Goal: Task Accomplishment & Management: Complete application form

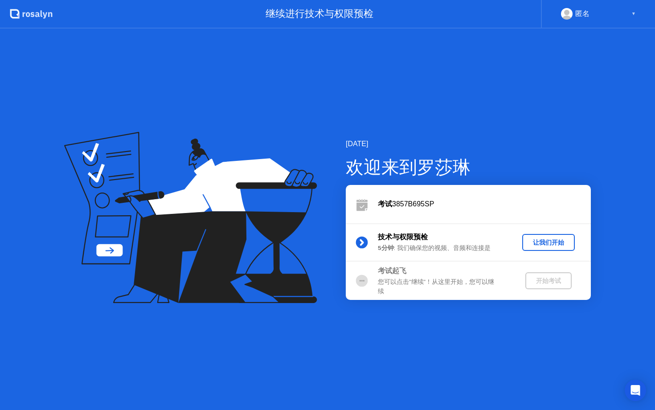
click at [532, 245] on div "让我们开始" at bounding box center [548, 242] width 45 height 8
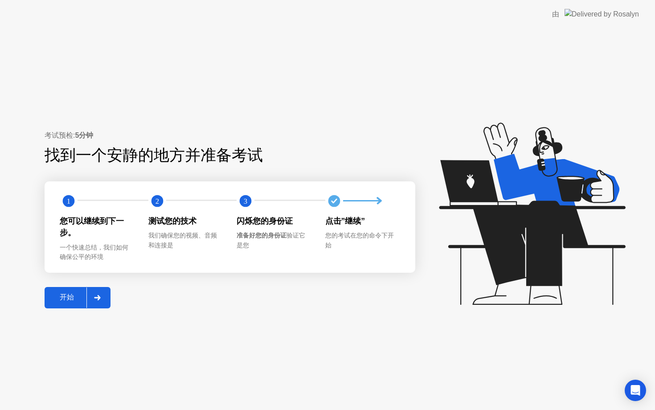
click at [65, 297] on div "开始" at bounding box center [66, 297] width 39 height 9
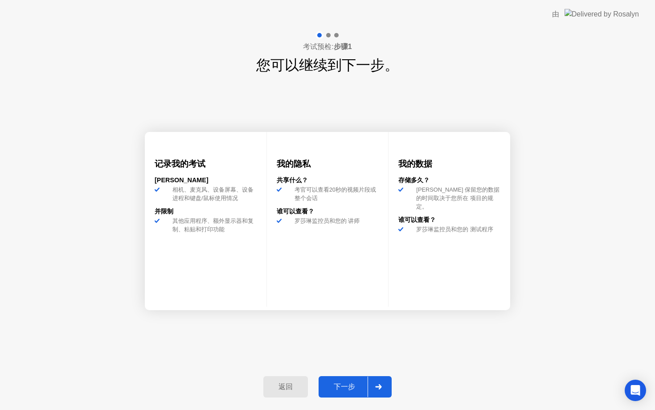
click at [337, 387] on div "下一步" at bounding box center [344, 386] width 46 height 9
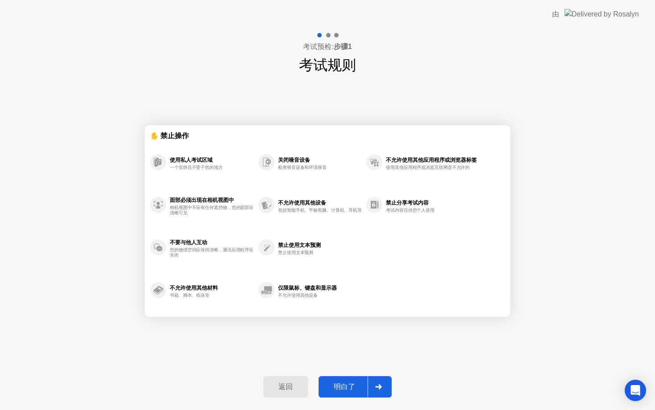
click at [337, 387] on div "明白了" at bounding box center [344, 386] width 46 height 9
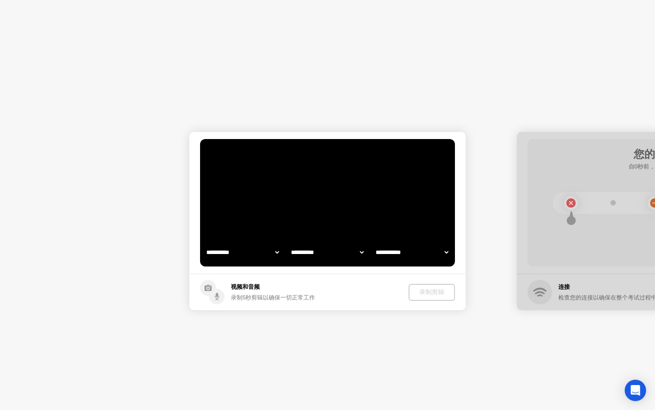
select select "**********"
select select "*******"
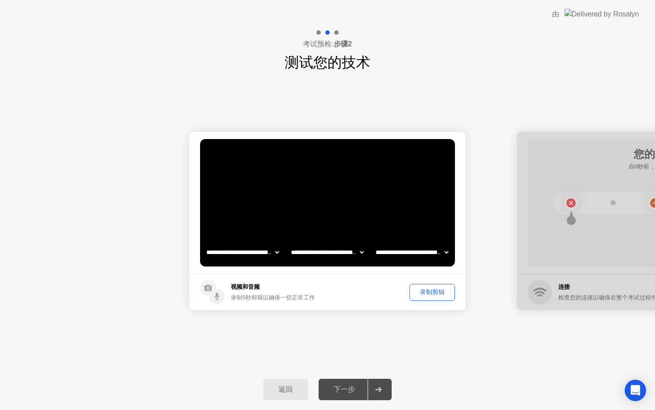
click at [337, 387] on div "下一步" at bounding box center [344, 389] width 46 height 9
click at [426, 291] on div "录制剪辑" at bounding box center [432, 292] width 39 height 8
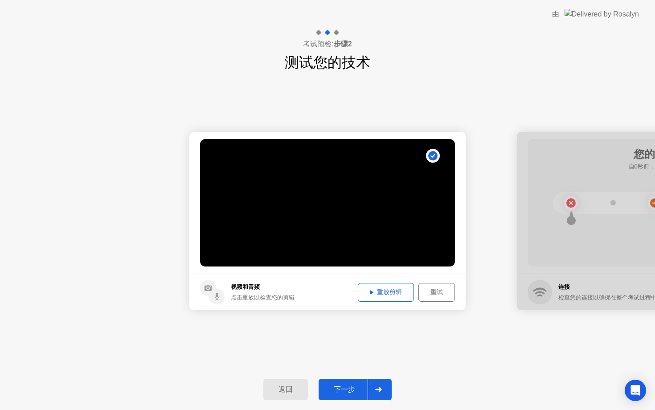
click at [391, 298] on button "重放剪辑" at bounding box center [386, 292] width 56 height 19
click at [345, 382] on button "下一步" at bounding box center [355, 389] width 73 height 21
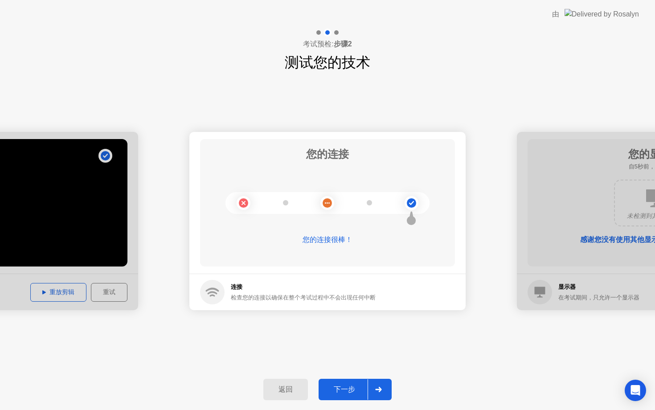
click at [341, 388] on div "下一步" at bounding box center [344, 389] width 46 height 9
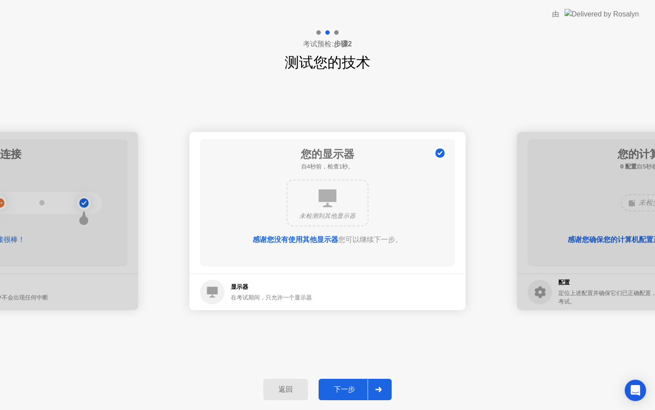
click at [340, 386] on div "下一步" at bounding box center [344, 389] width 46 height 9
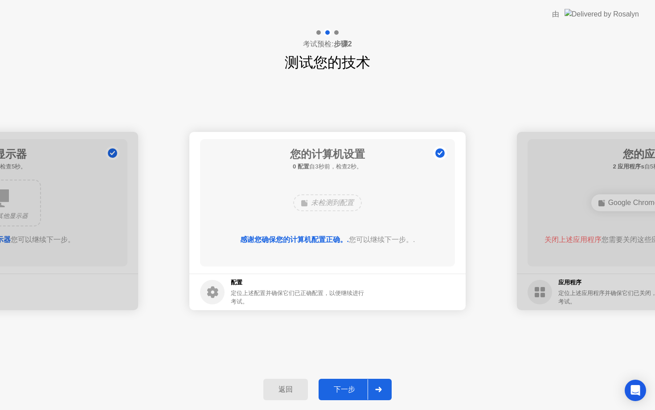
click at [340, 386] on div "下一步" at bounding box center [344, 389] width 46 height 9
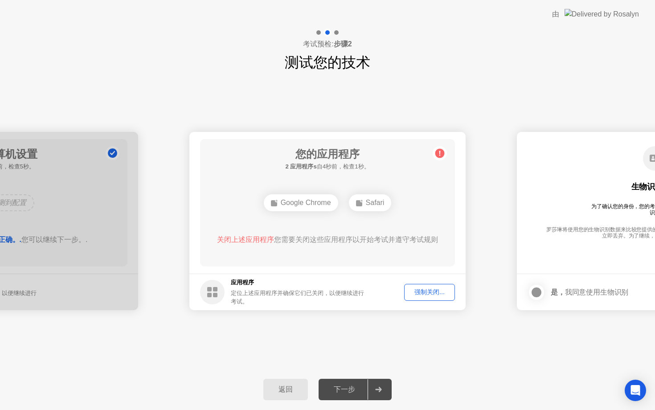
click at [303, 201] on div "Google Chrome" at bounding box center [301, 202] width 74 height 17
click at [423, 293] on div "强制关闭..." at bounding box center [429, 292] width 45 height 8
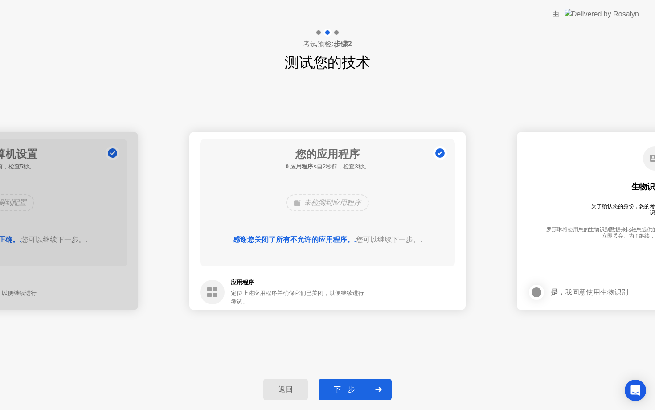
click at [341, 385] on div "下一步" at bounding box center [344, 389] width 46 height 9
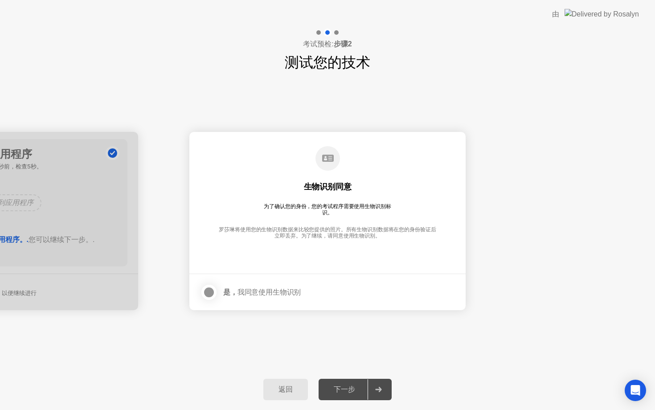
click at [211, 291] on div at bounding box center [209, 292] width 11 height 11
click at [336, 392] on div "下一步" at bounding box center [344, 389] width 46 height 9
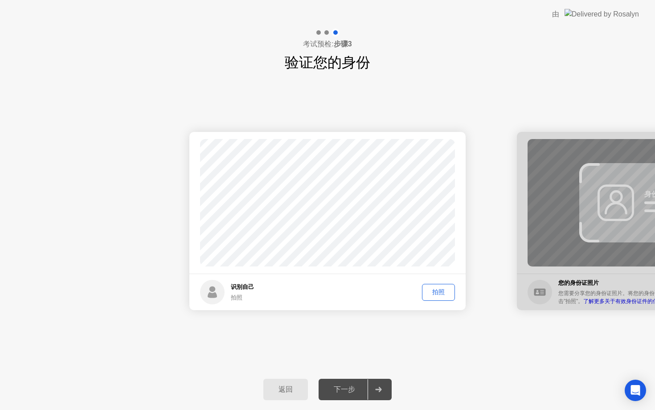
click at [445, 288] on div "拍照" at bounding box center [438, 292] width 27 height 8
click at [333, 390] on div "下一步" at bounding box center [344, 389] width 46 height 9
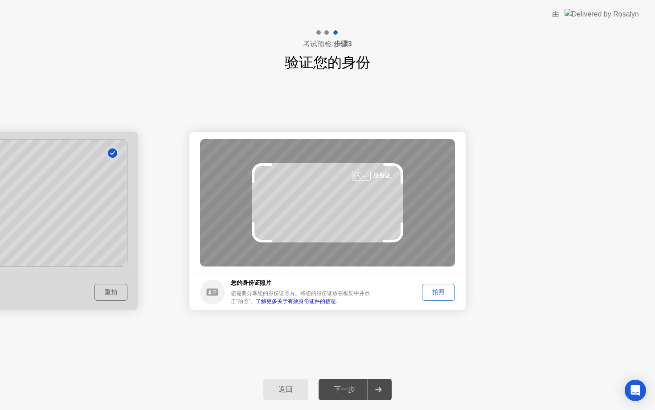
click at [427, 291] on div "拍照" at bounding box center [438, 292] width 27 height 8
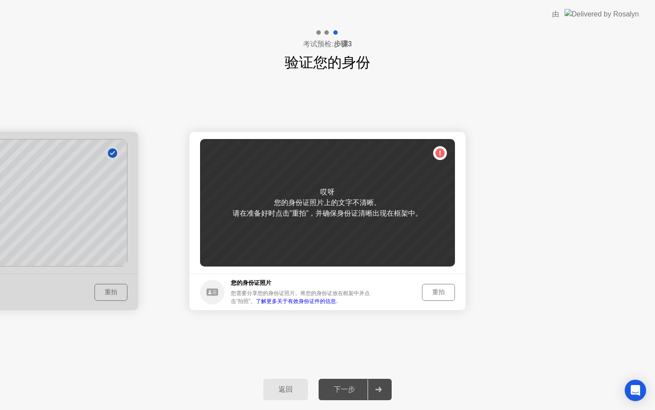
click at [441, 297] on button "重拍" at bounding box center [438, 292] width 33 height 17
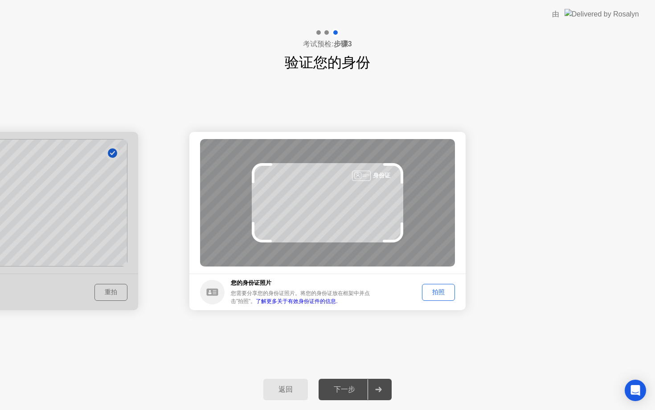
click at [445, 296] on div "拍照" at bounding box center [438, 292] width 27 height 8
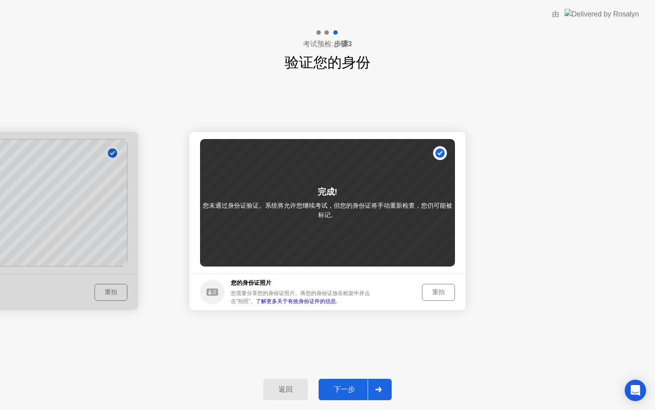
click at [348, 388] on div "下一步" at bounding box center [344, 389] width 46 height 9
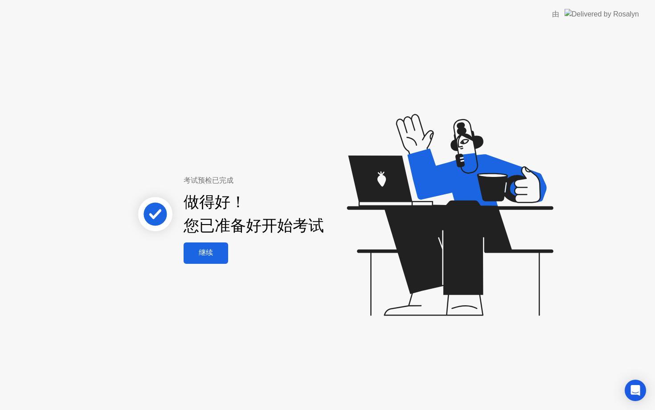
click at [215, 257] on div "继续" at bounding box center [205, 252] width 39 height 9
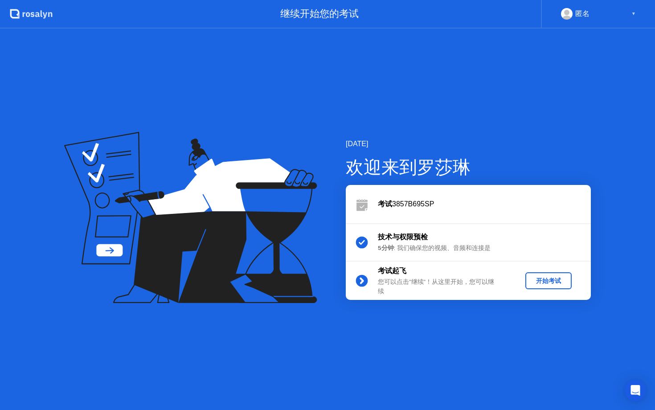
click at [543, 281] on div "开始考试" at bounding box center [548, 281] width 39 height 8
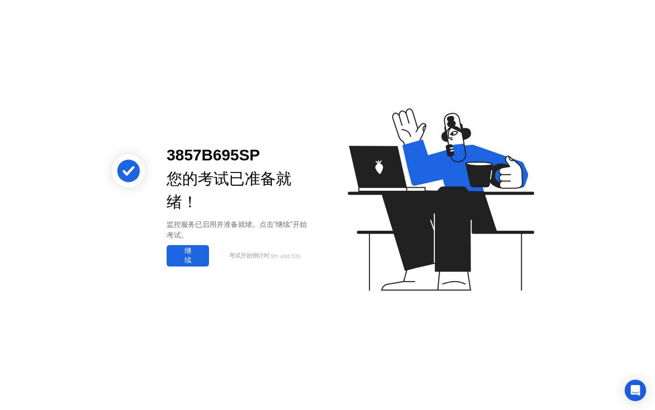
click at [188, 252] on div "继续" at bounding box center [187, 255] width 37 height 19
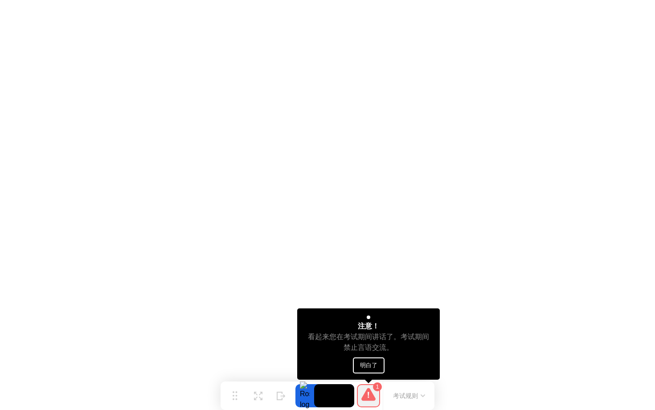
click at [367, 366] on button "明白了" at bounding box center [369, 365] width 32 height 16
